Goal: Information Seeking & Learning: Learn about a topic

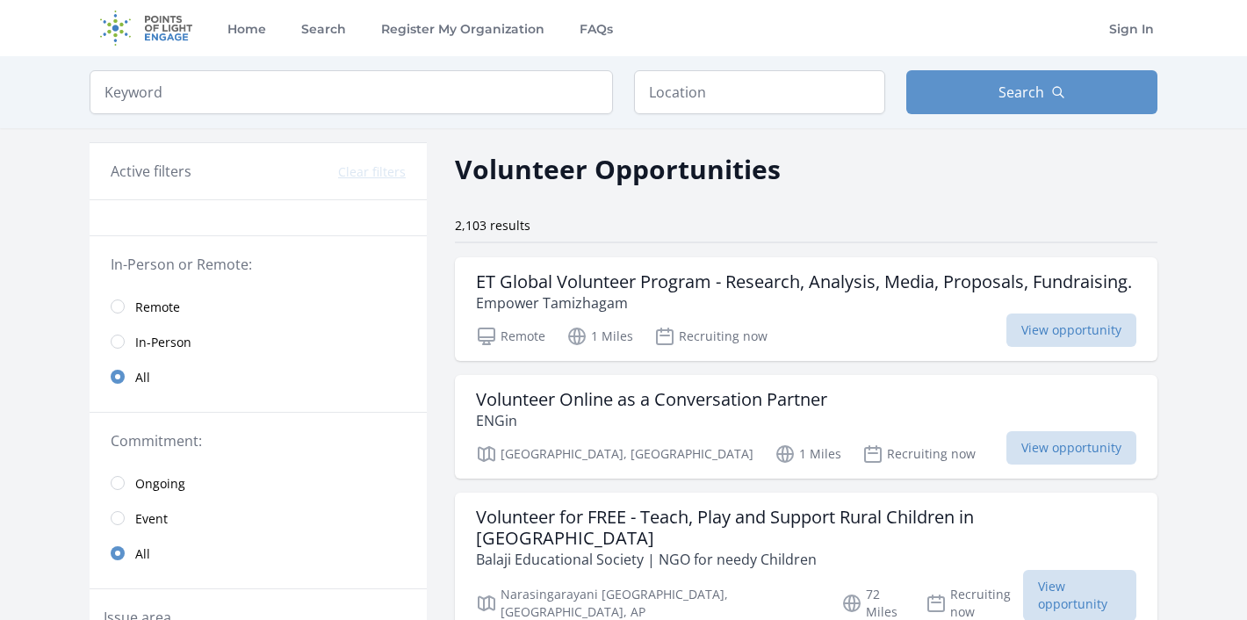
click at [155, 316] on span "Remote" at bounding box center [157, 306] width 45 height 21
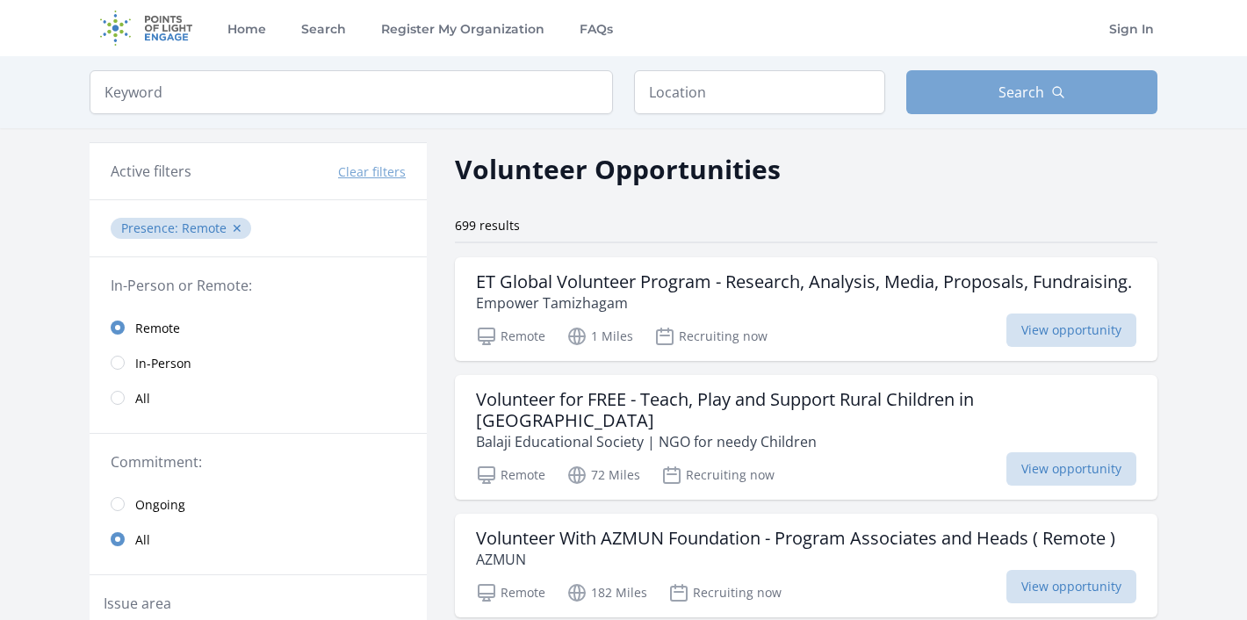
click at [969, 102] on button "Search" at bounding box center [1031, 92] width 251 height 44
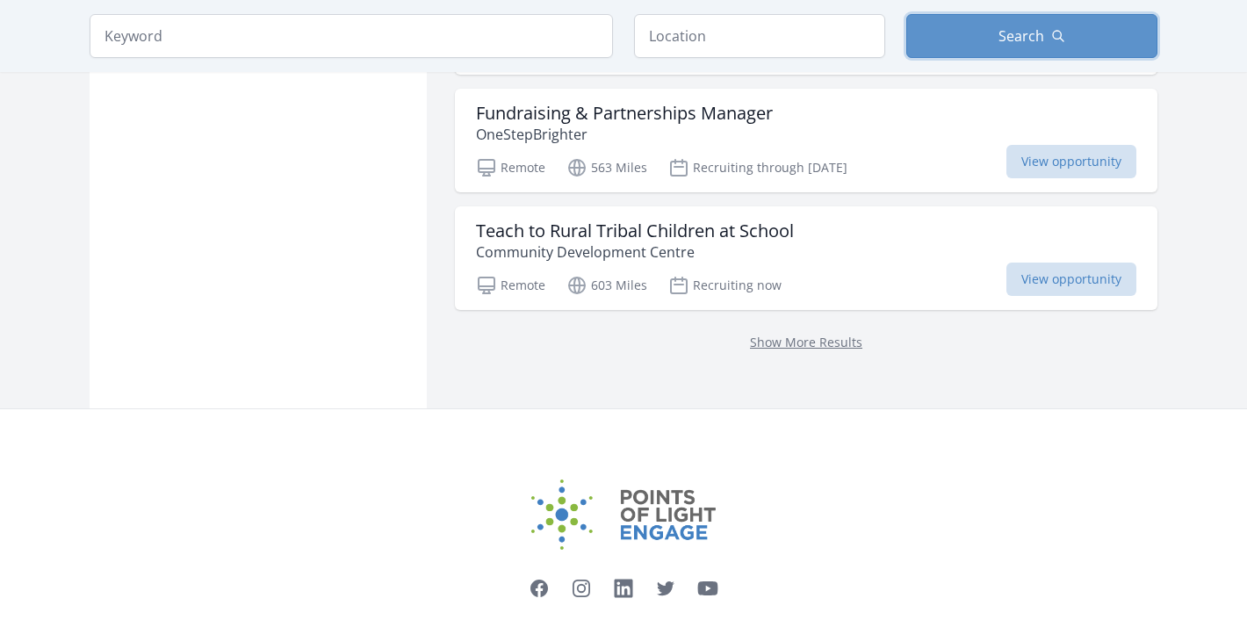
scroll to position [2442, 0]
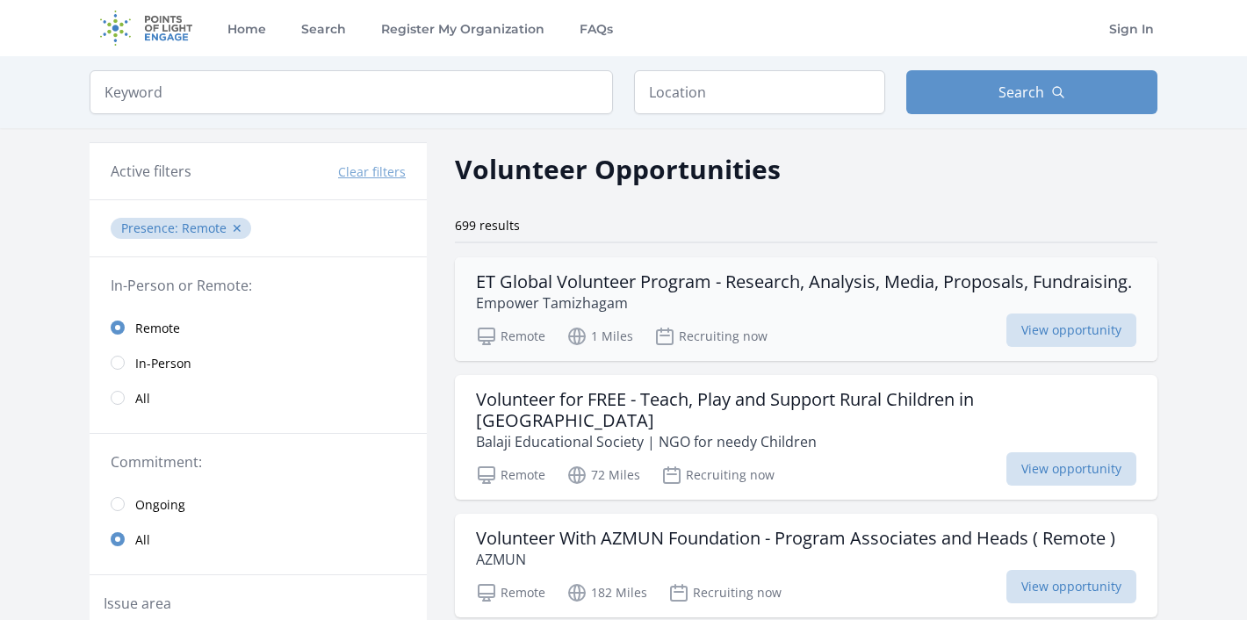
click at [575, 291] on h3 "ET Global Volunteer Program - Research, Analysis, Media, Proposals, Fundraising." at bounding box center [804, 281] width 656 height 21
click at [567, 424] on h3 "Volunteer for FREE - Teach, Play and Support Rural Children in India" at bounding box center [806, 410] width 660 height 42
click at [1065, 82] on button "Search" at bounding box center [1031, 92] width 251 height 44
click at [1024, 86] on span "Search" at bounding box center [1022, 92] width 46 height 21
click at [127, 395] on link "All" at bounding box center [258, 397] width 337 height 35
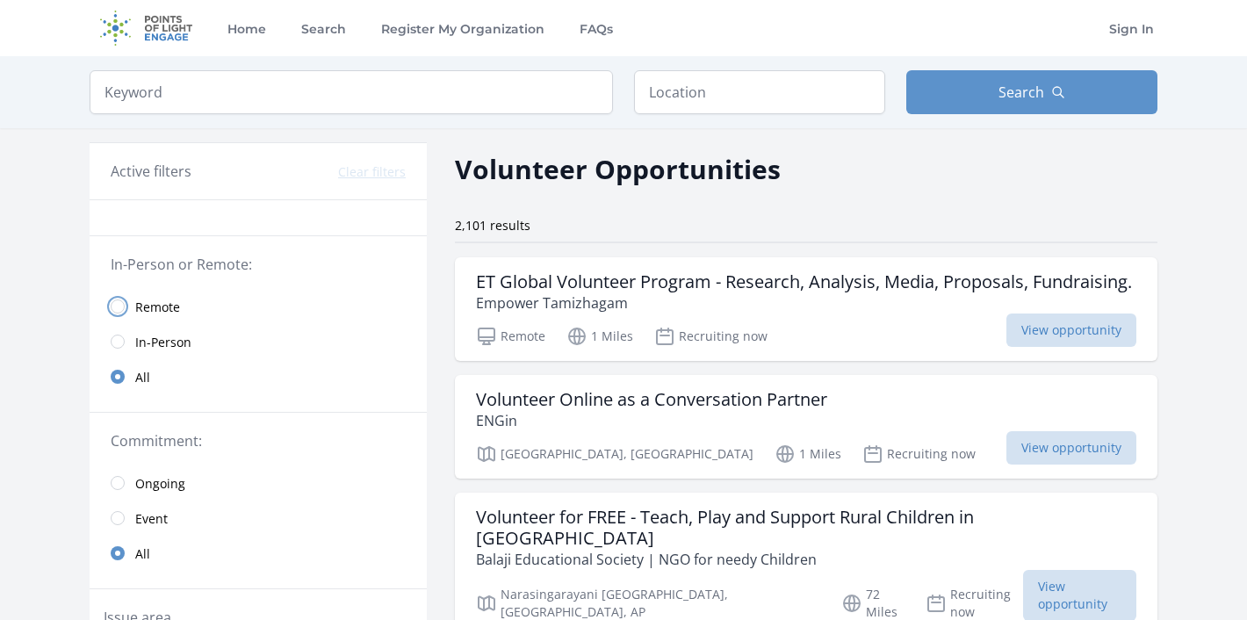
click at [122, 306] on input "radio" at bounding box center [118, 306] width 14 height 14
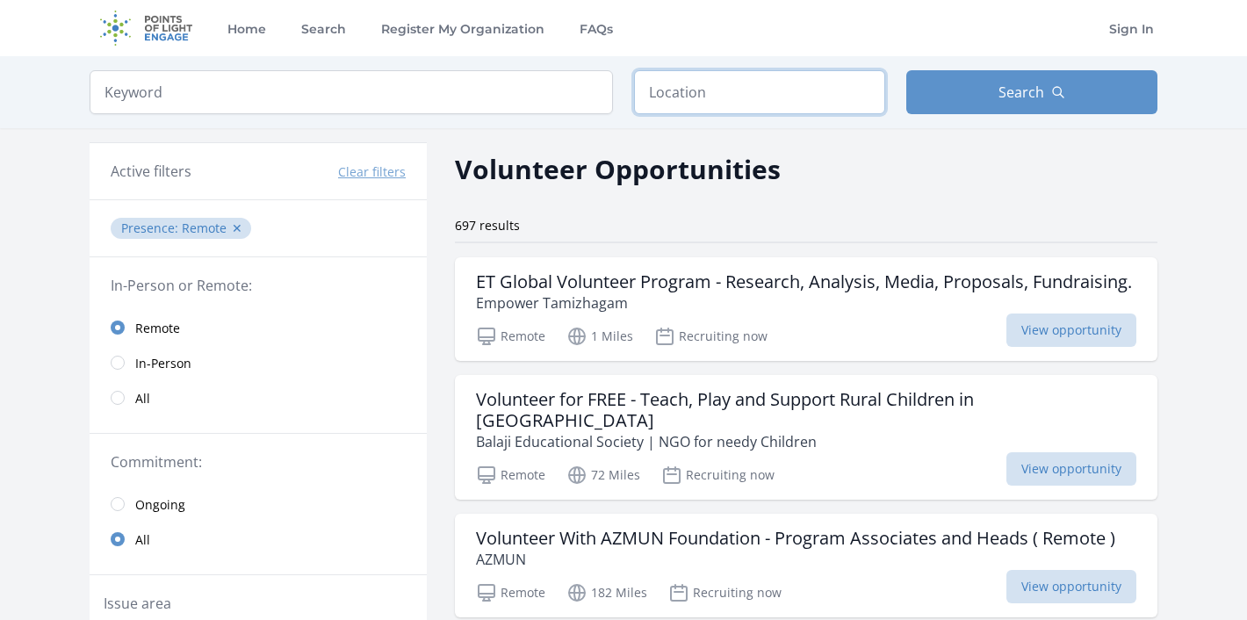
click at [728, 103] on input "text" at bounding box center [759, 92] width 251 height 44
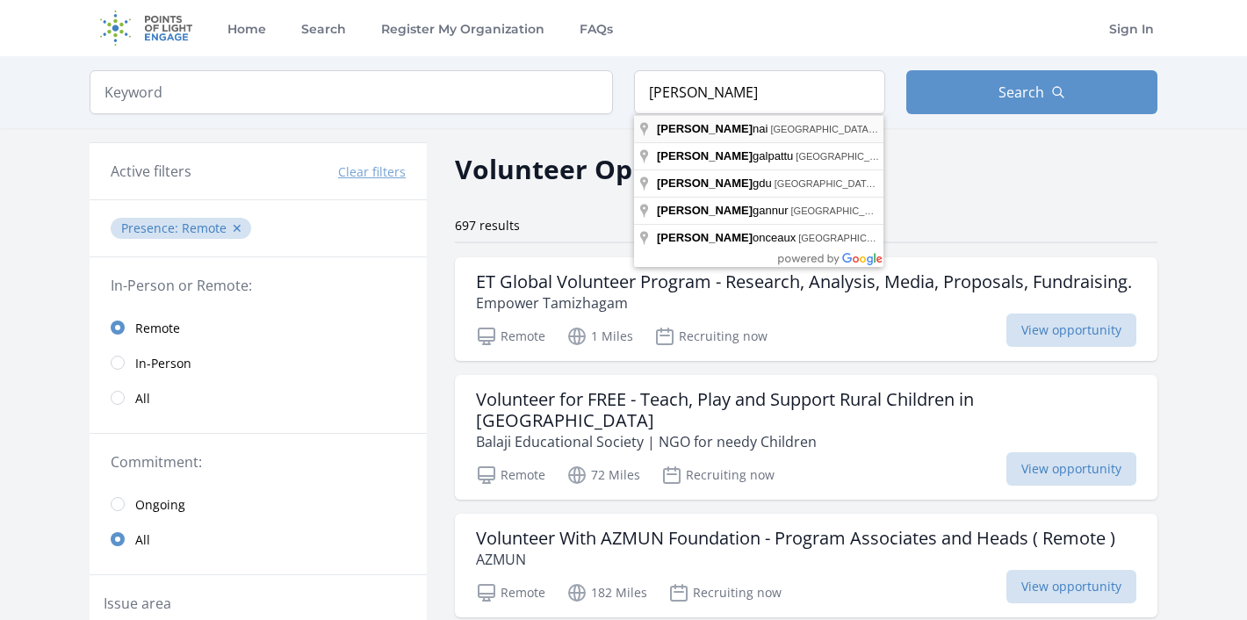
type input "Chennai, Tamil Nadu, India"
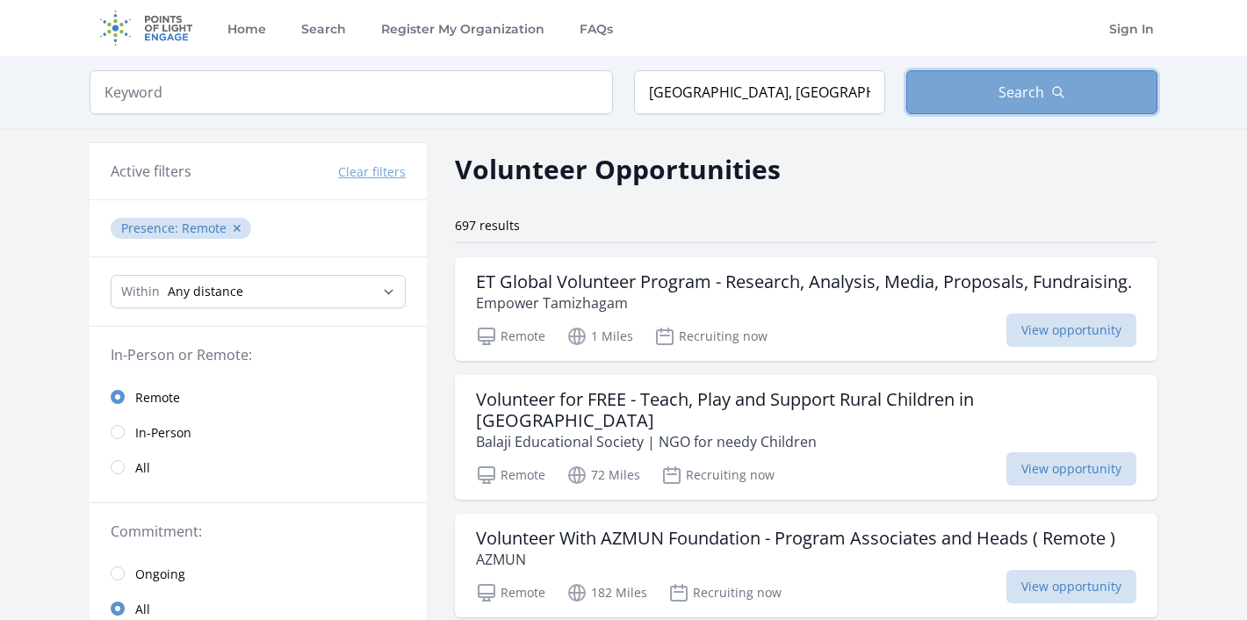
click at [1015, 94] on span "Search" at bounding box center [1022, 92] width 46 height 21
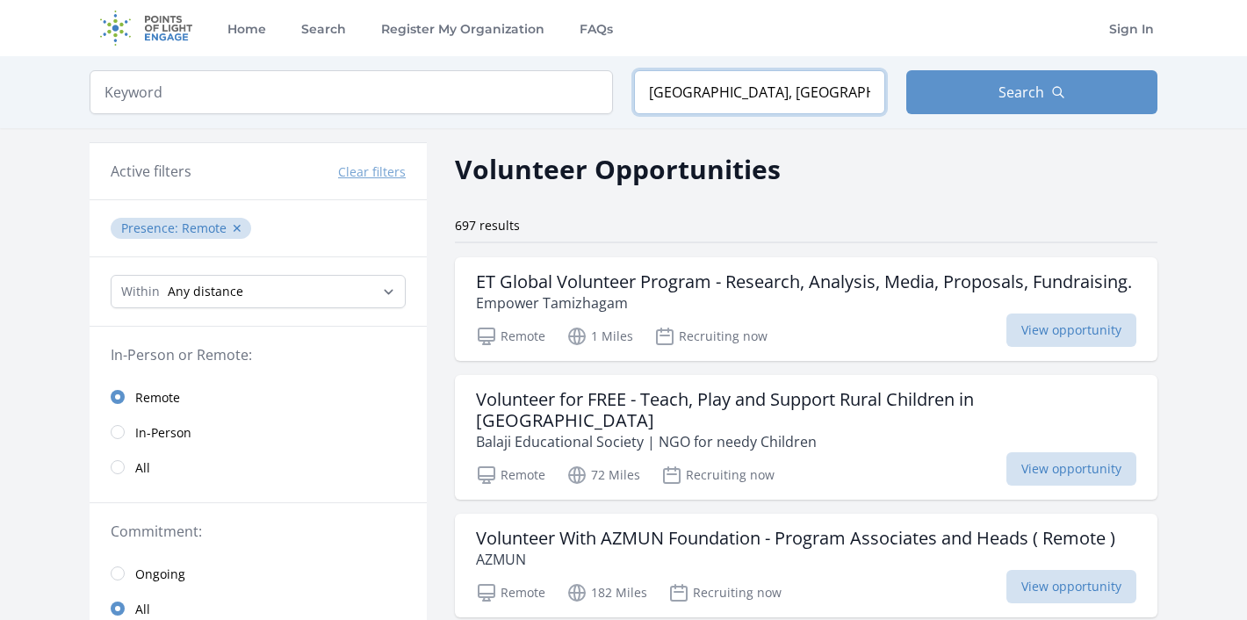
drag, startPoint x: 838, startPoint y: 93, endPoint x: 645, endPoint y: 89, distance: 193.3
click at [645, 89] on input "Chennai, Tamil Nadu, India" at bounding box center [759, 92] width 251 height 44
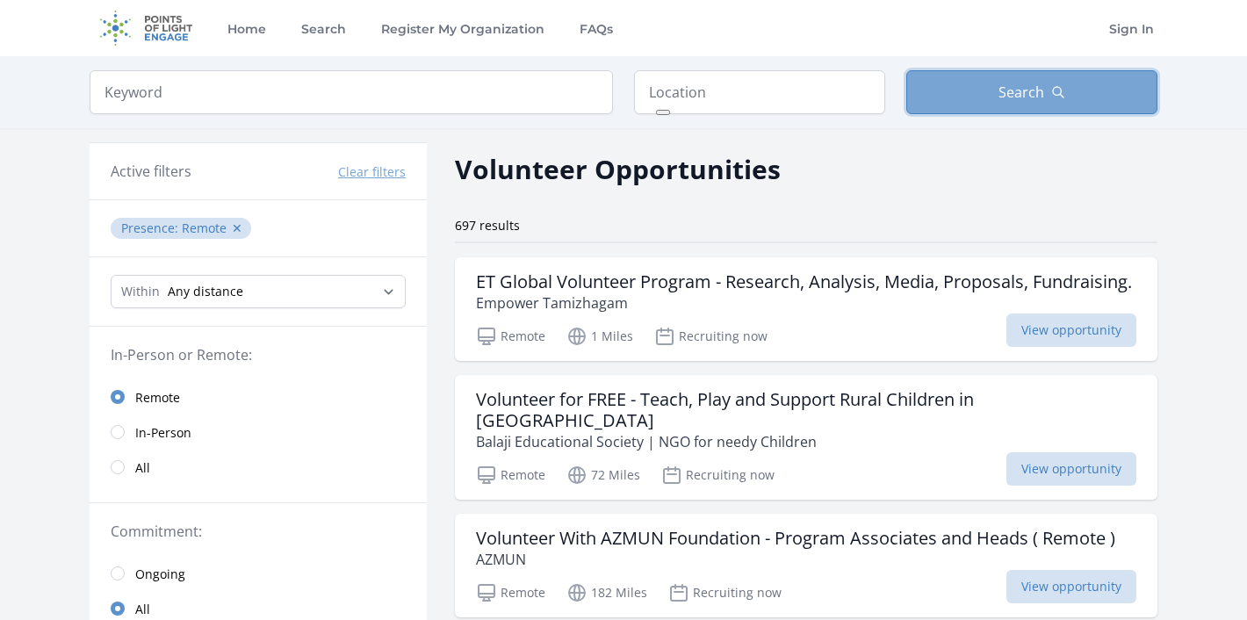
click at [998, 91] on button "Search" at bounding box center [1031, 92] width 251 height 44
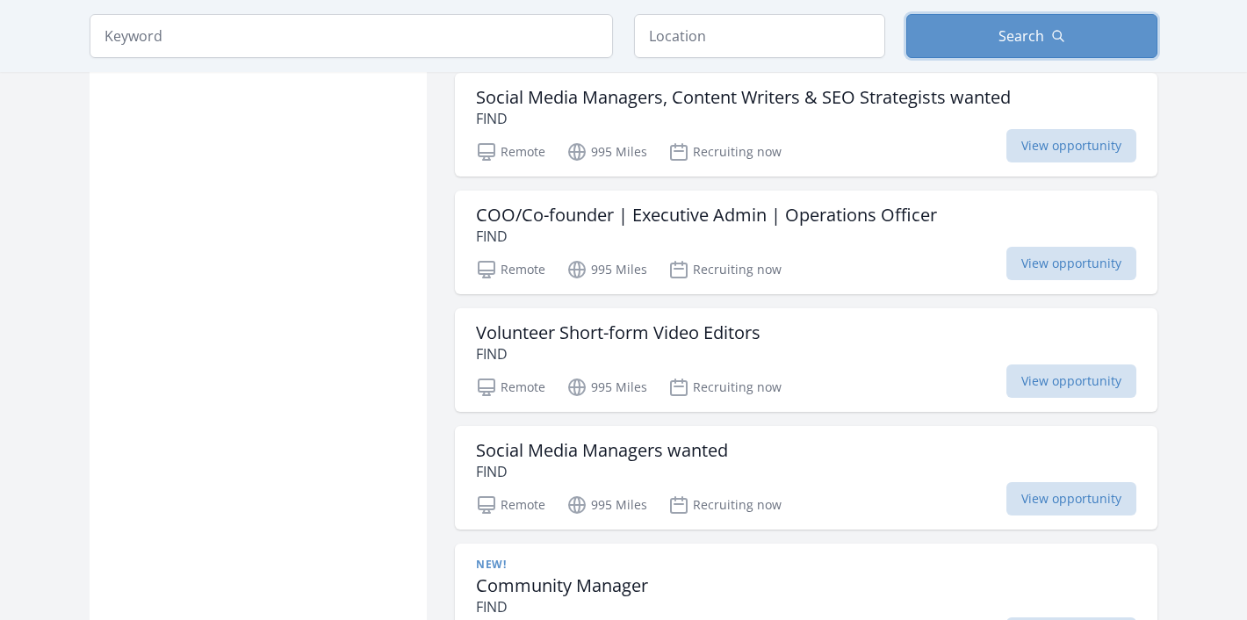
scroll to position [4813, 0]
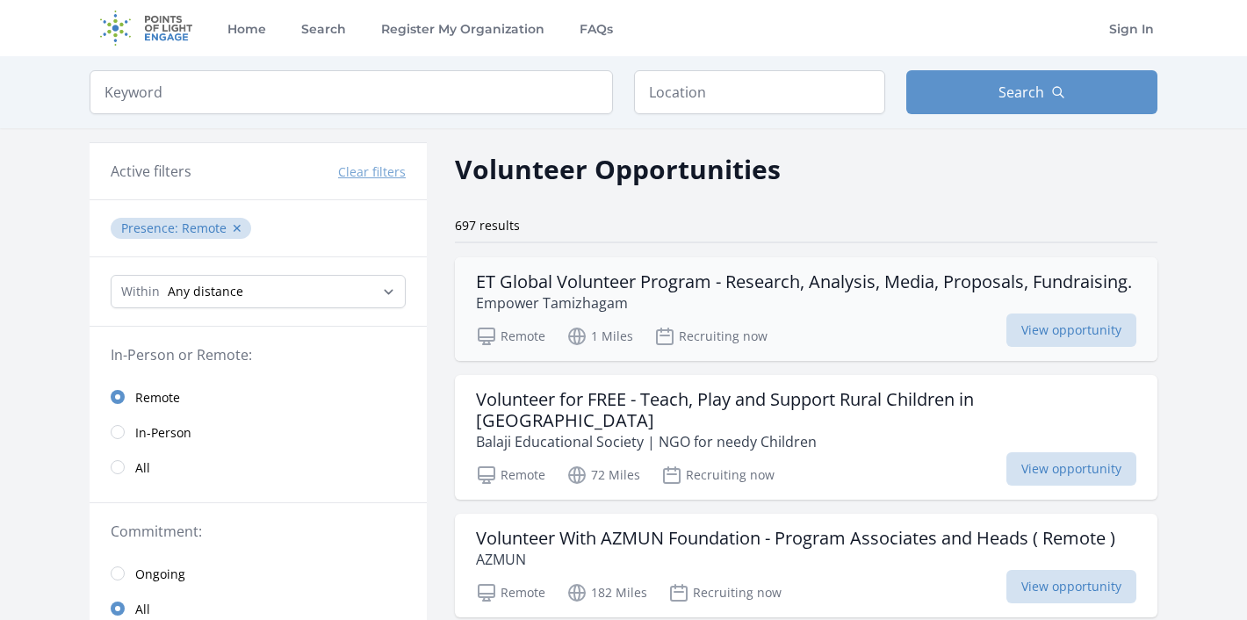
click at [790, 287] on h3 "ET Global Volunteer Program - Research, Analysis, Media, Proposals, Fundraising." at bounding box center [804, 281] width 656 height 21
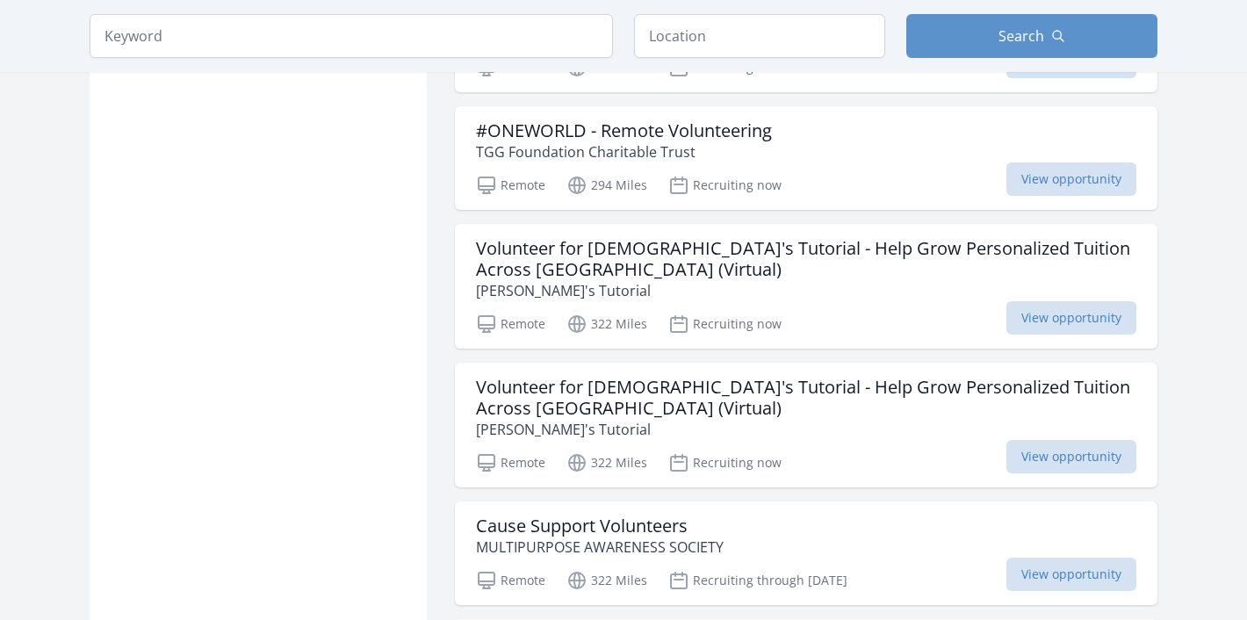
scroll to position [1609, 0]
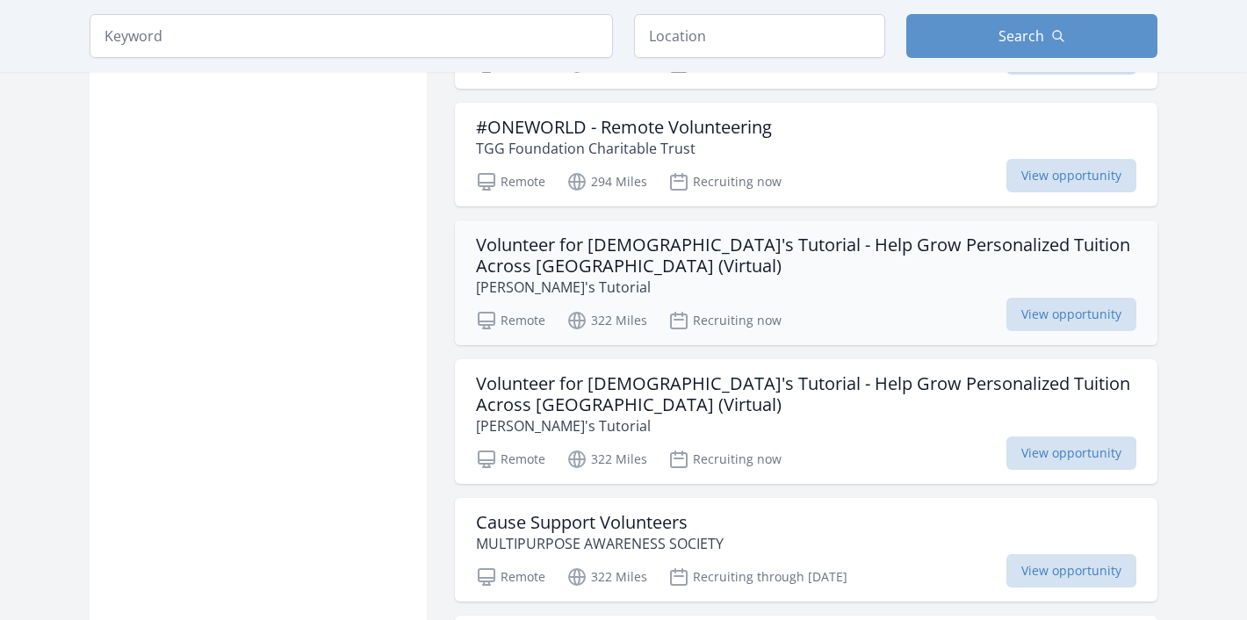
click at [725, 234] on h3 "Volunteer for Shiva's Tutorial - Help Grow Personalized Tuition Across India (V…" at bounding box center [806, 255] width 660 height 42
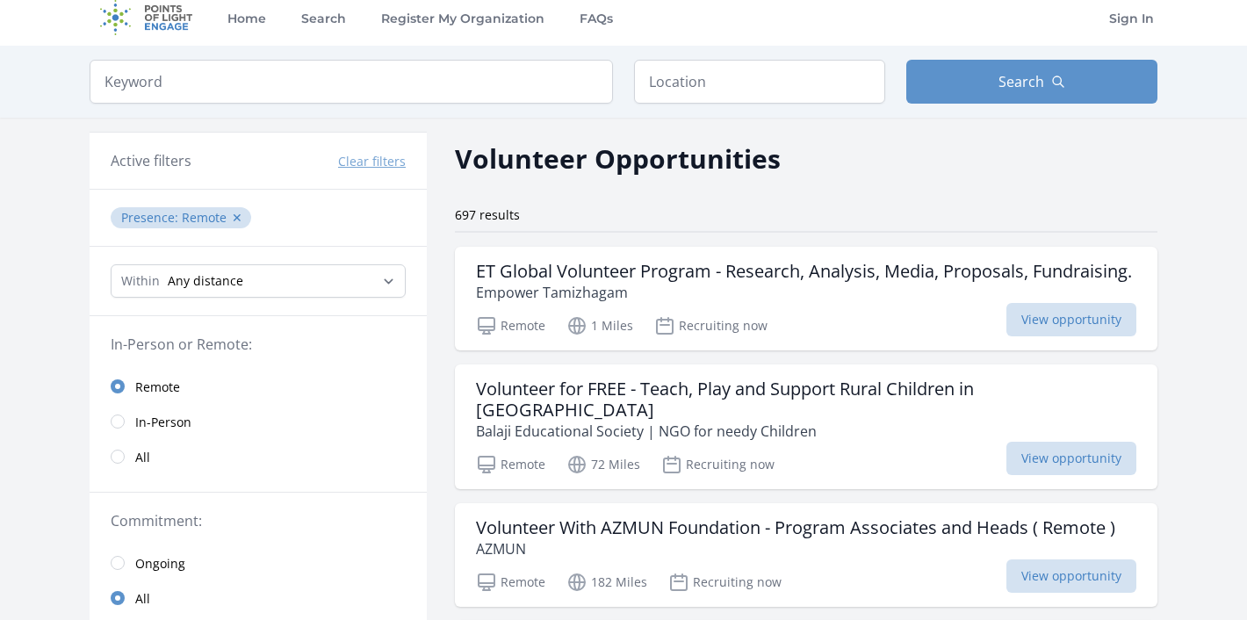
scroll to position [0, 0]
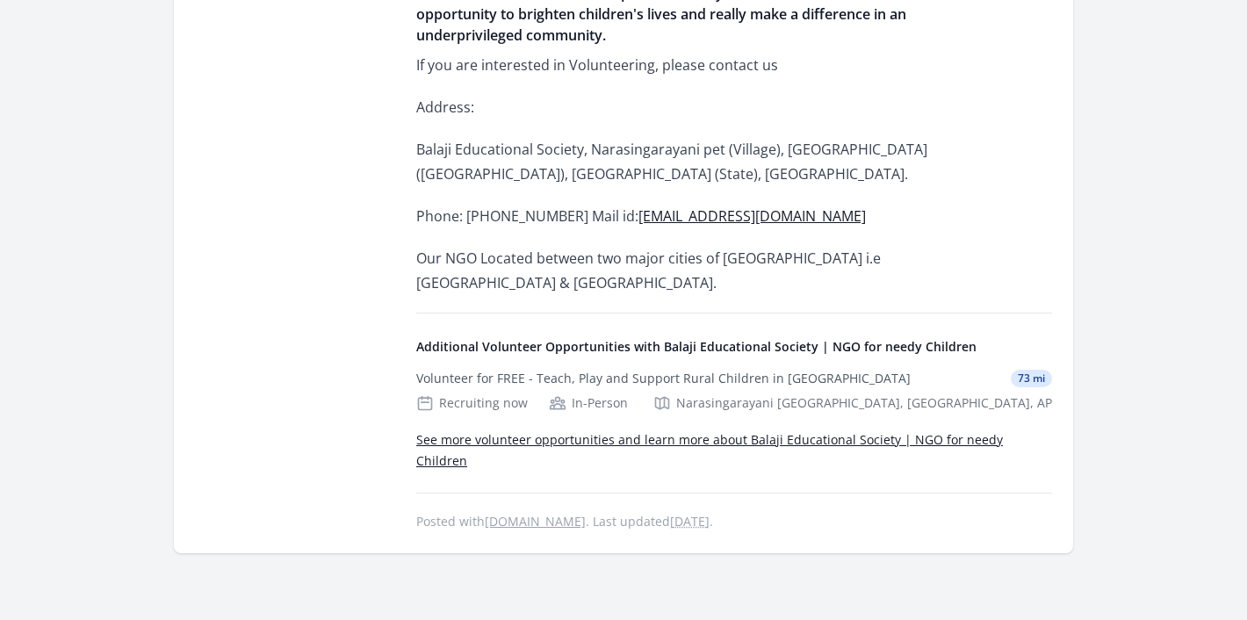
scroll to position [1111, 0]
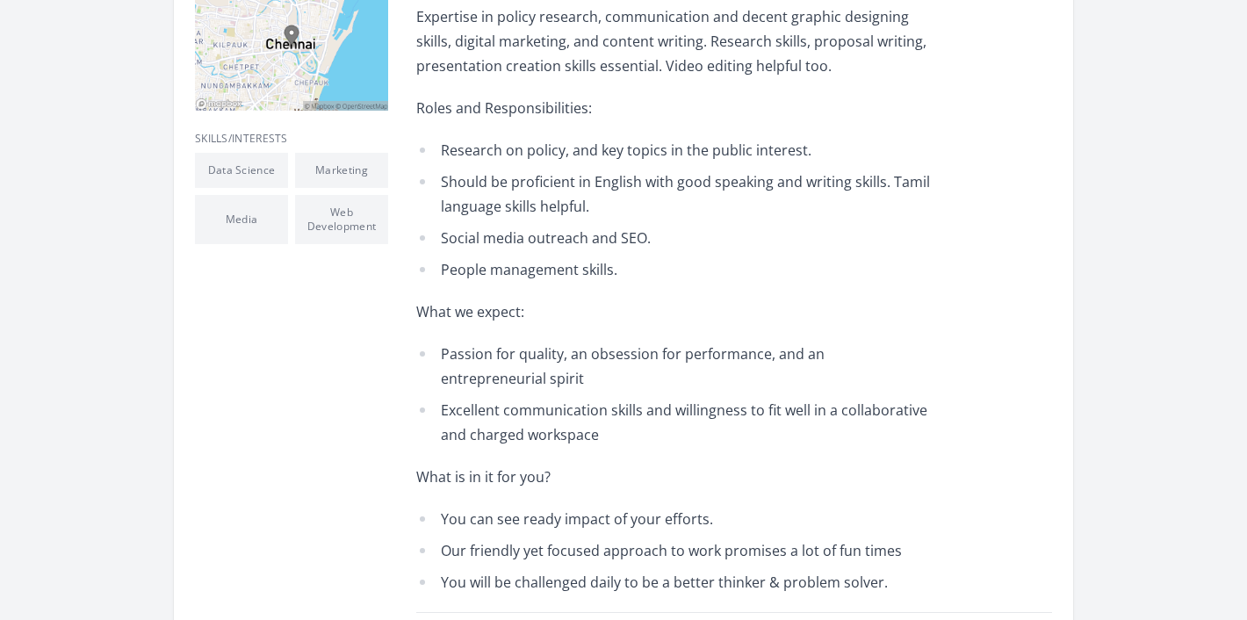
scroll to position [603, 0]
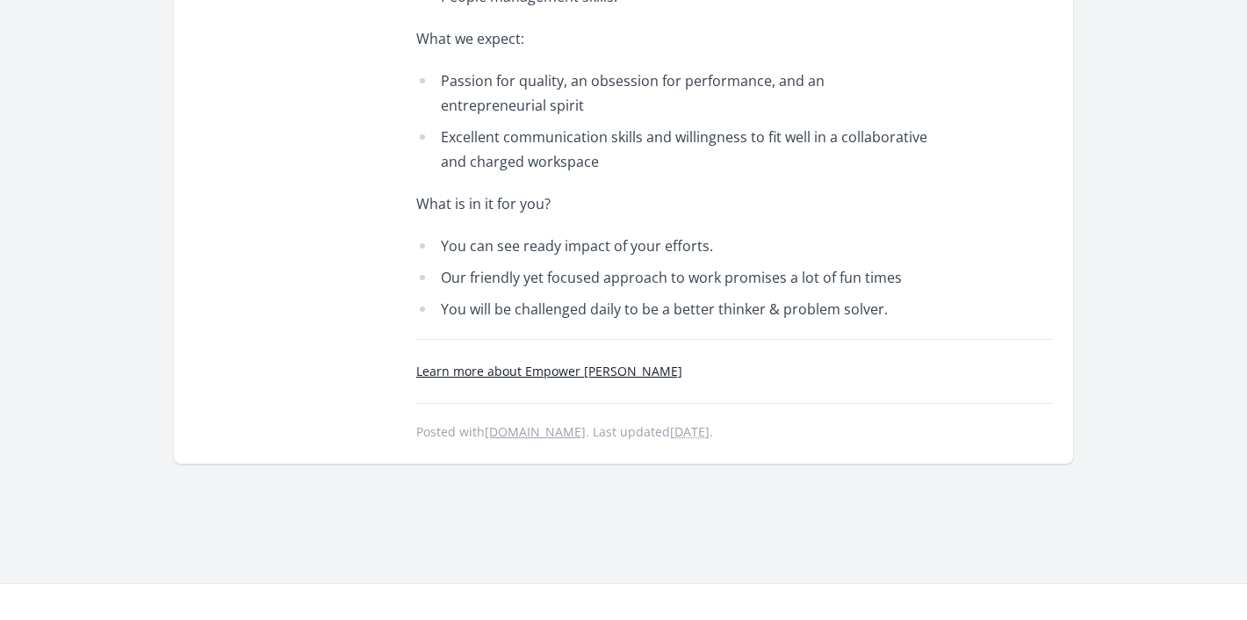
scroll to position [870, 0]
